Goal: Task Accomplishment & Management: Complete application form

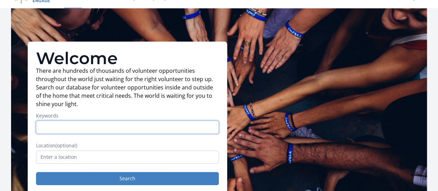
scroll to position [35, 0]
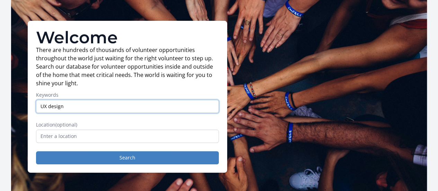
type input "UX design"
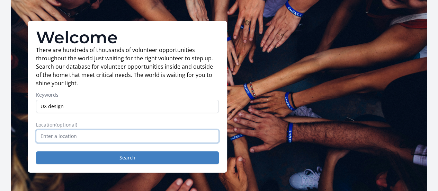
click at [57, 137] on input "text" at bounding box center [127, 135] width 183 height 13
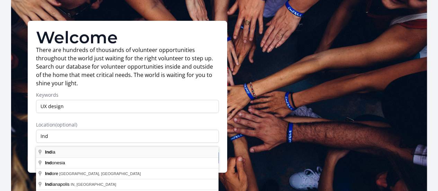
type input "[GEOGRAPHIC_DATA]"
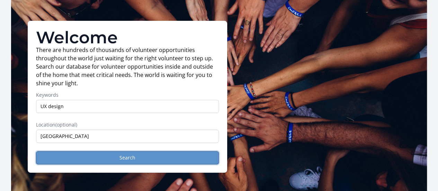
click at [96, 162] on button "Search" at bounding box center [127, 157] width 183 height 13
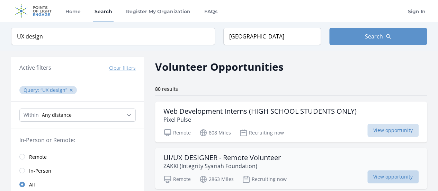
click at [380, 177] on span "View opportunity" at bounding box center [392, 176] width 51 height 13
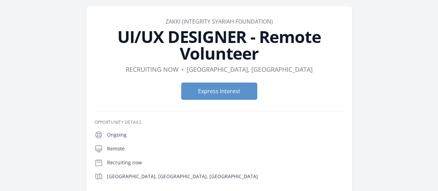
scroll to position [35, 0]
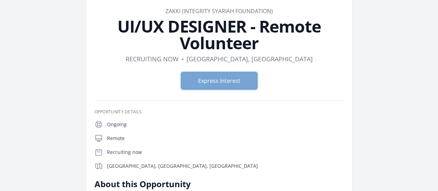
click at [224, 72] on button "Express Interest" at bounding box center [219, 80] width 76 height 17
